Goal: Task Accomplishment & Management: Manage account settings

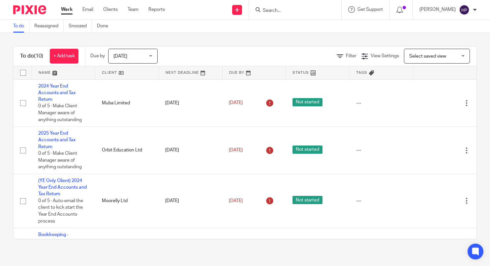
click at [285, 9] on input "Search" at bounding box center [291, 11] width 59 height 6
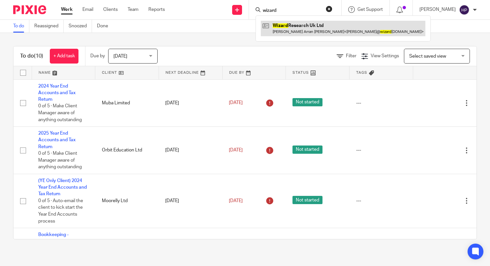
type input "wizard"
click at [304, 31] on link at bounding box center [343, 28] width 164 height 15
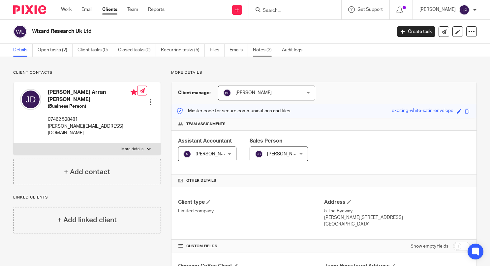
click at [255, 50] on link "Notes (2)" at bounding box center [265, 50] width 24 height 13
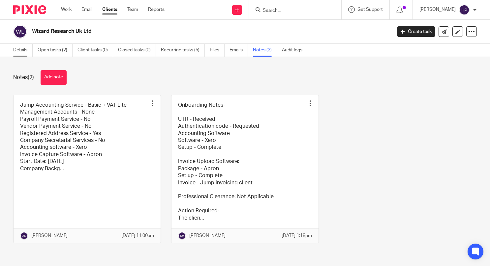
click at [16, 51] on link "Details" at bounding box center [22, 50] width 19 height 13
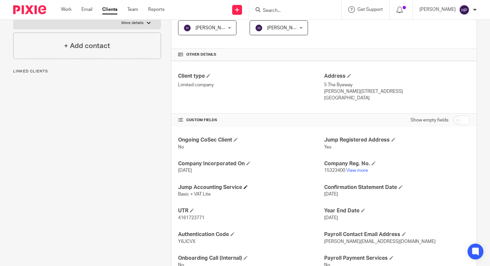
scroll to position [151, 0]
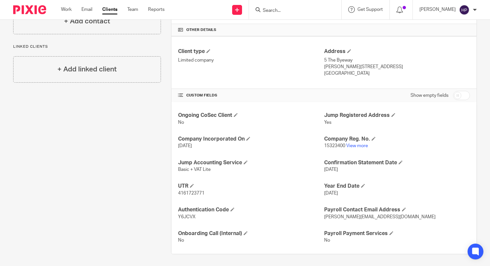
click at [453, 96] on input "checkbox" at bounding box center [461, 95] width 17 height 9
checkbox input "true"
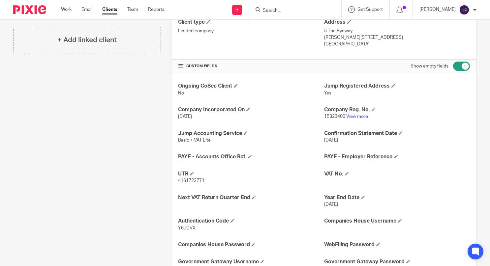
scroll to position [217, 0]
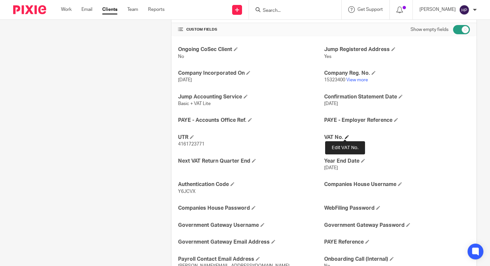
click at [345, 136] on span at bounding box center [347, 137] width 4 height 4
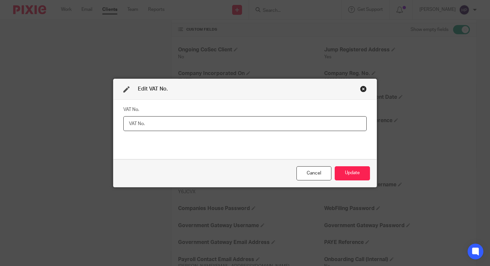
click at [234, 125] on input "text" at bounding box center [244, 123] width 243 height 15
type input "497577319"
click at [348, 173] on button "Update" at bounding box center [351, 173] width 35 height 14
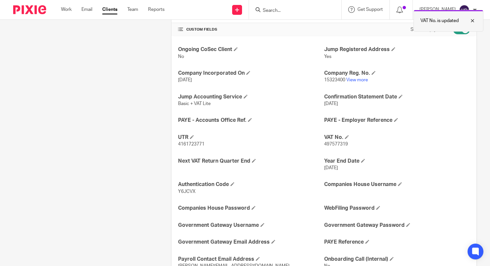
click at [471, 21] on div at bounding box center [467, 21] width 18 height 8
click at [457, 30] on input "checkbox" at bounding box center [461, 29] width 17 height 9
checkbox input "false"
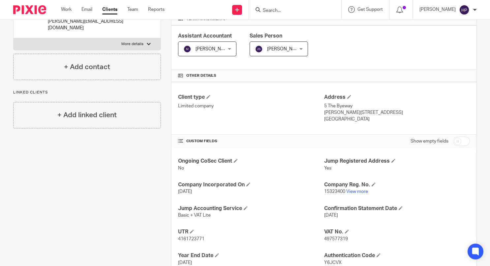
scroll to position [76, 0]
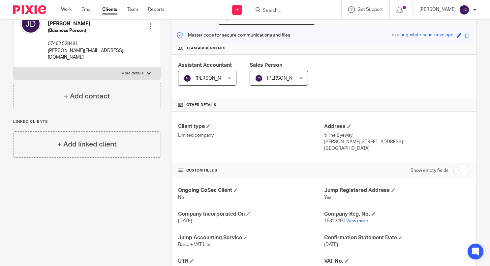
click at [297, 3] on div at bounding box center [295, 9] width 92 height 19
click at [299, 10] on input "Search" at bounding box center [291, 11] width 59 height 6
type input "oomph"
click at [293, 28] on link at bounding box center [302, 26] width 82 height 10
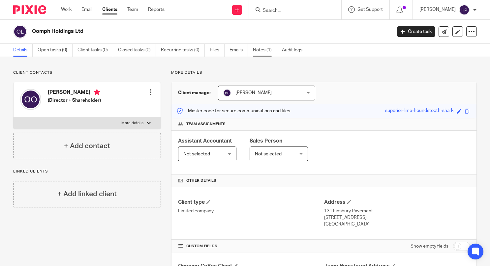
click at [260, 48] on link "Notes (1)" at bounding box center [265, 50] width 24 height 13
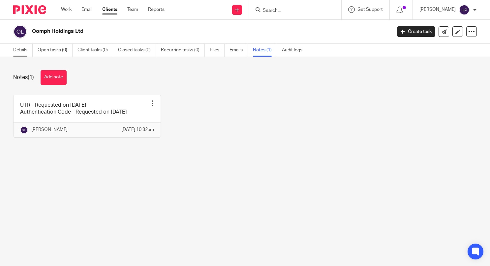
click at [22, 49] on link "Details" at bounding box center [22, 50] width 19 height 13
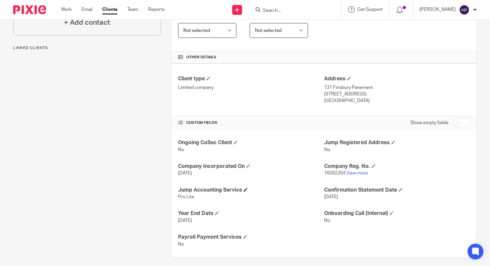
scroll to position [127, 0]
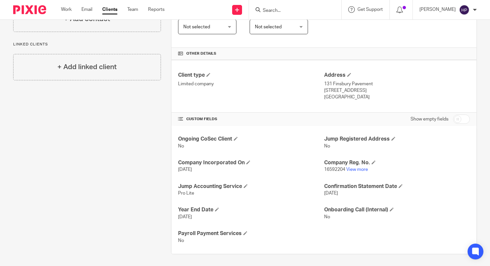
click at [453, 118] on input "checkbox" at bounding box center [461, 119] width 17 height 9
checkbox input "true"
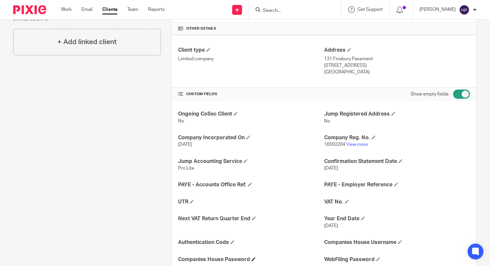
scroll to position [193, 0]
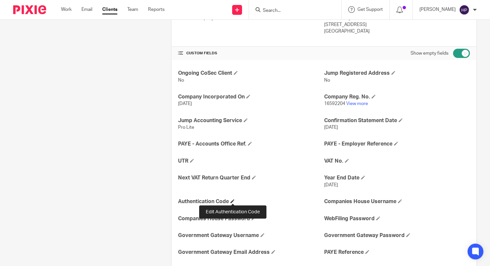
click at [233, 198] on h4 "Authentication Code" at bounding box center [251, 201] width 146 height 7
click at [232, 200] on span at bounding box center [232, 201] width 4 height 4
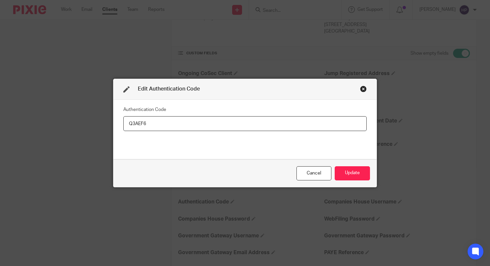
type input "Q3AEF6"
click at [349, 169] on button "Update" at bounding box center [351, 173] width 35 height 14
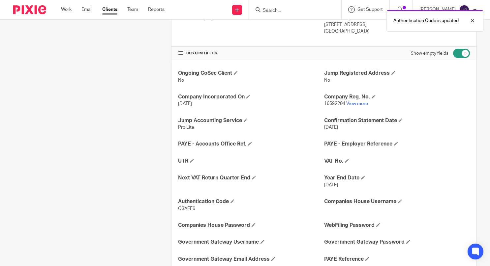
click at [457, 53] on input "checkbox" at bounding box center [461, 53] width 17 height 9
checkbox input "false"
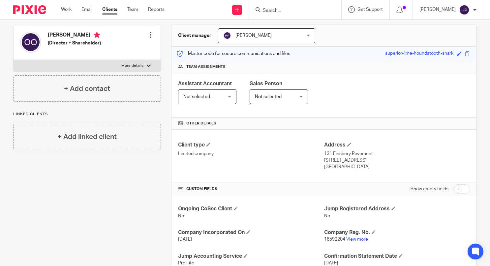
scroll to position [0, 0]
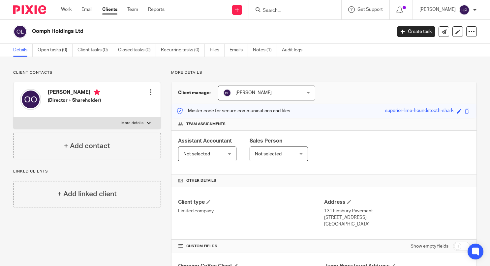
click at [283, 11] on input "Search" at bounding box center [291, 11] width 59 height 6
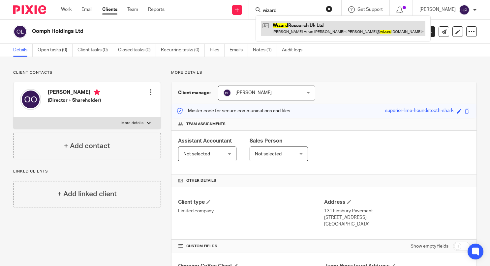
type input "wizard"
click at [306, 27] on link at bounding box center [343, 28] width 164 height 15
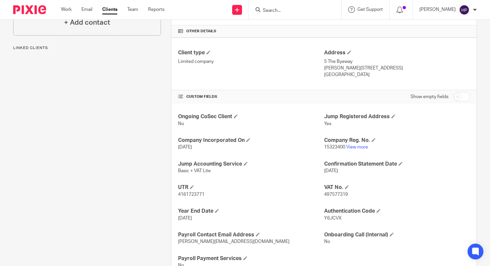
scroll to position [165, 0]
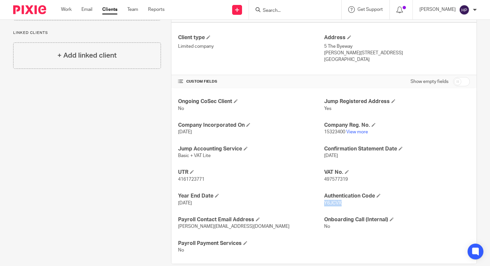
drag, startPoint x: 322, startPoint y: 202, endPoint x: 337, endPoint y: 202, distance: 15.5
click at [337, 202] on span "Y6JCVX" at bounding box center [332, 203] width 17 height 5
copy span "Y6JCVX"
